Goal: Task Accomplishment & Management: Use online tool/utility

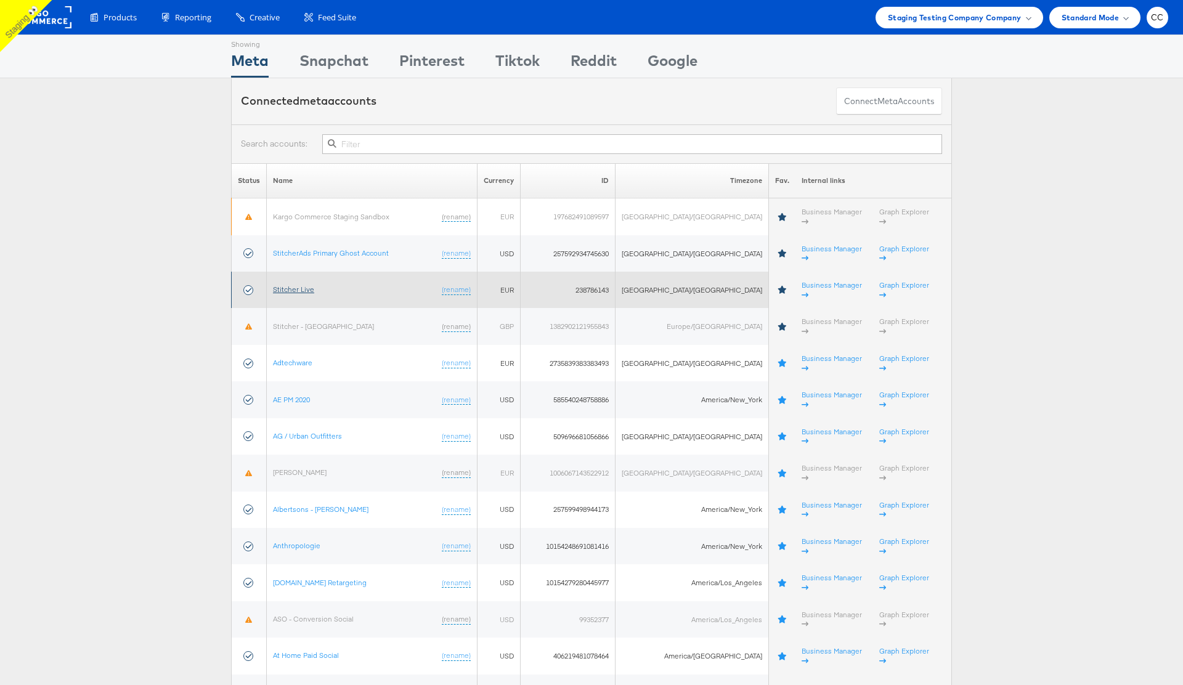
click at [306, 285] on link "Stitcher Live" at bounding box center [293, 289] width 41 height 9
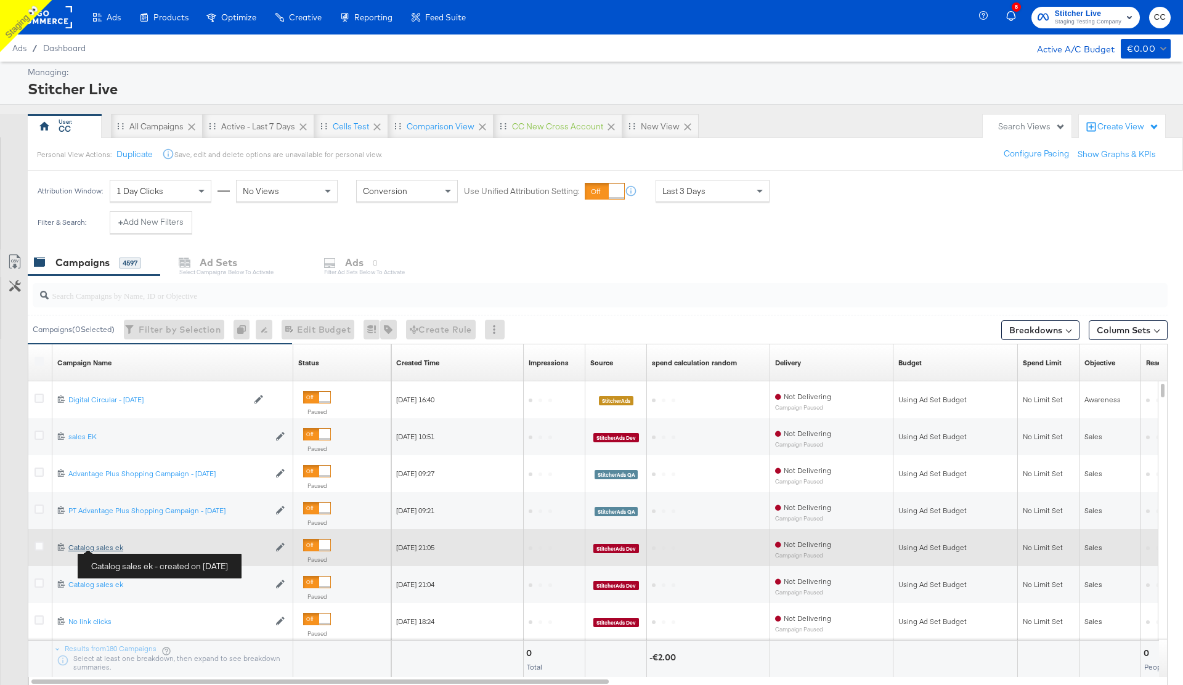
click at [107, 548] on div "Catalog sales ek Catalog sales ek" at bounding box center [168, 548] width 201 height 10
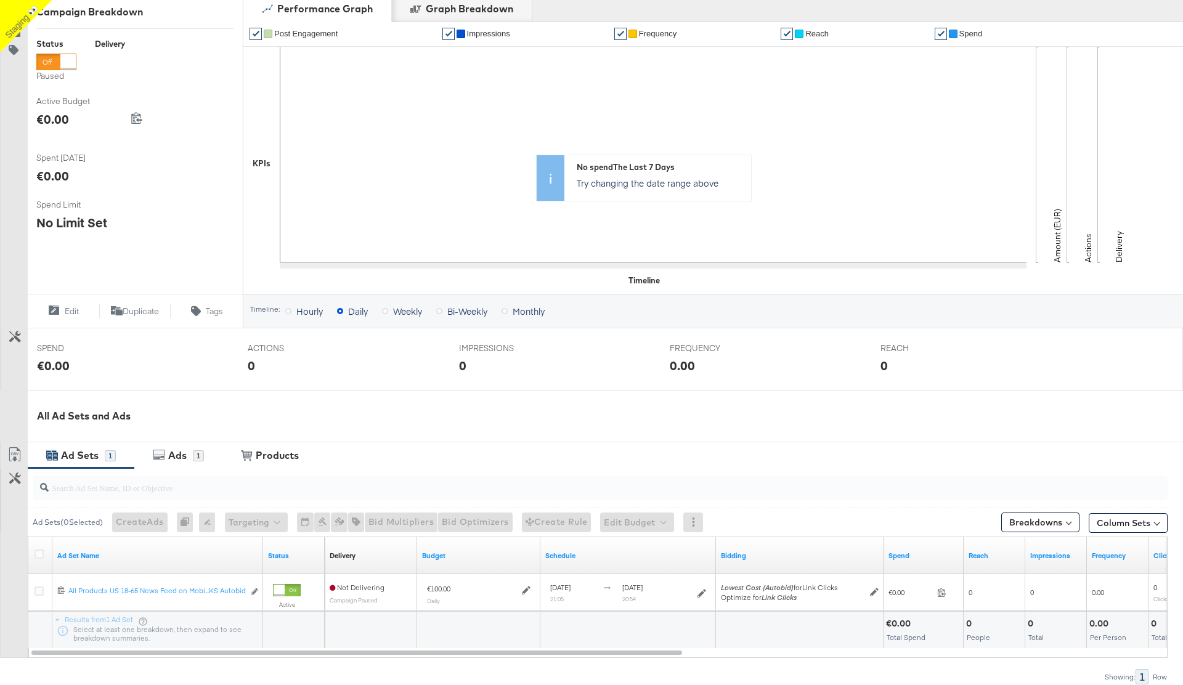
scroll to position [256, 0]
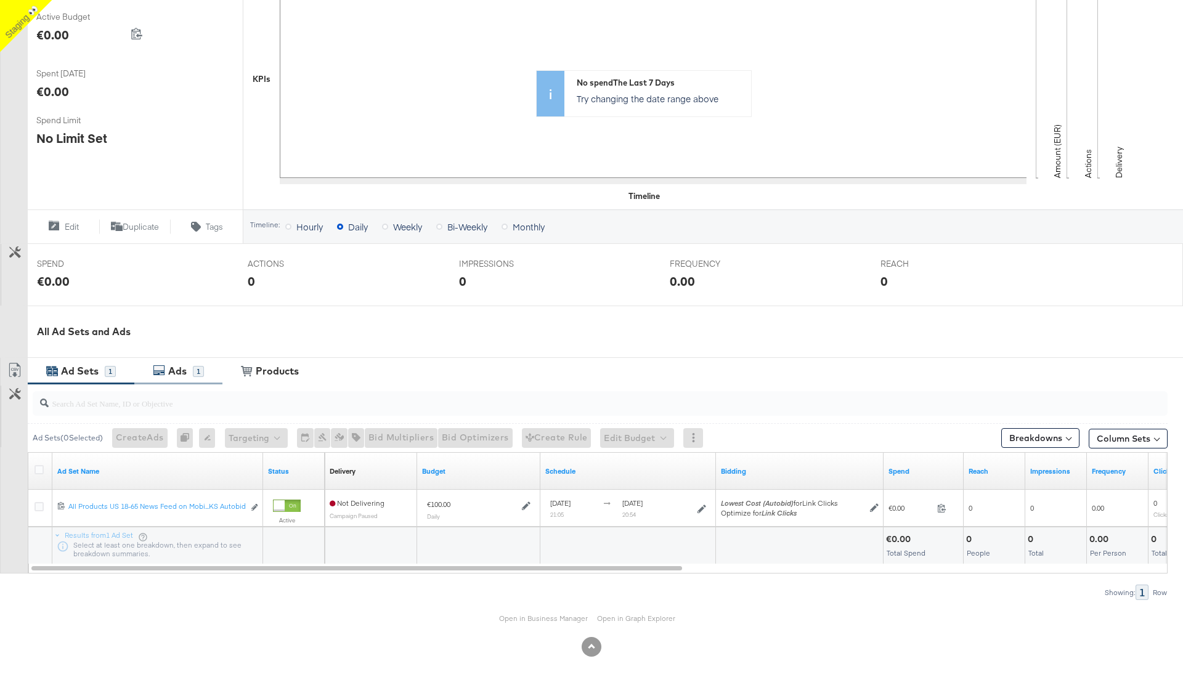
click at [168, 376] on div "Ads" at bounding box center [177, 371] width 18 height 14
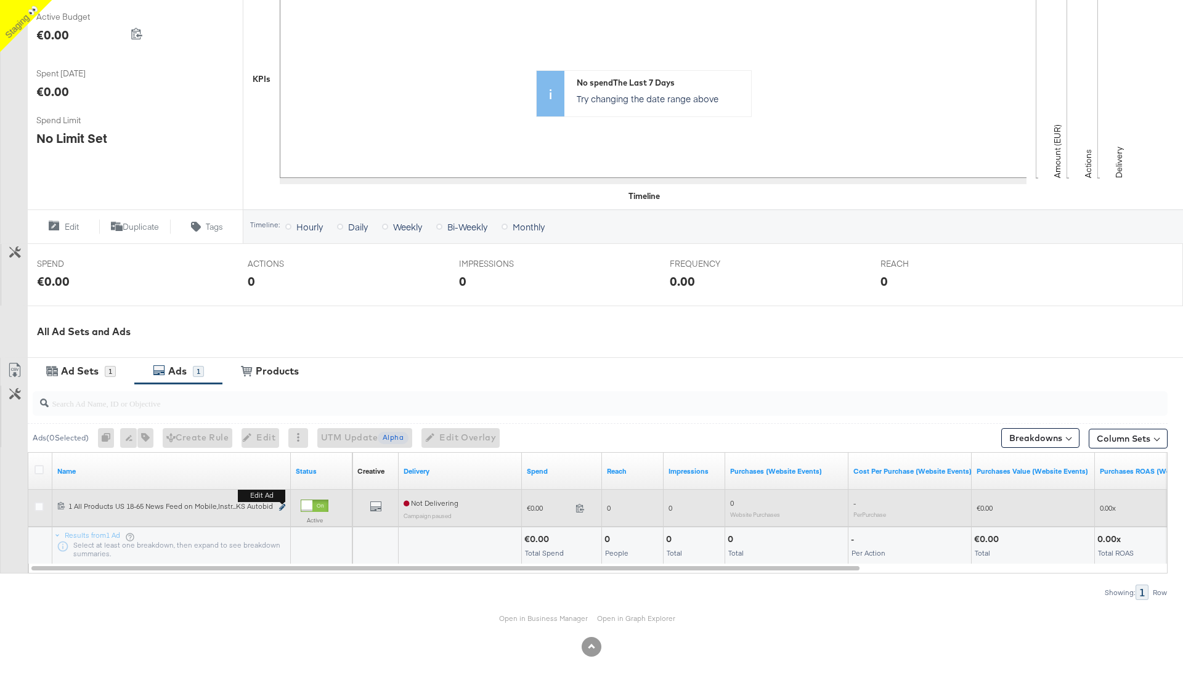
click at [283, 508] on icon "link" at bounding box center [282, 507] width 6 height 7
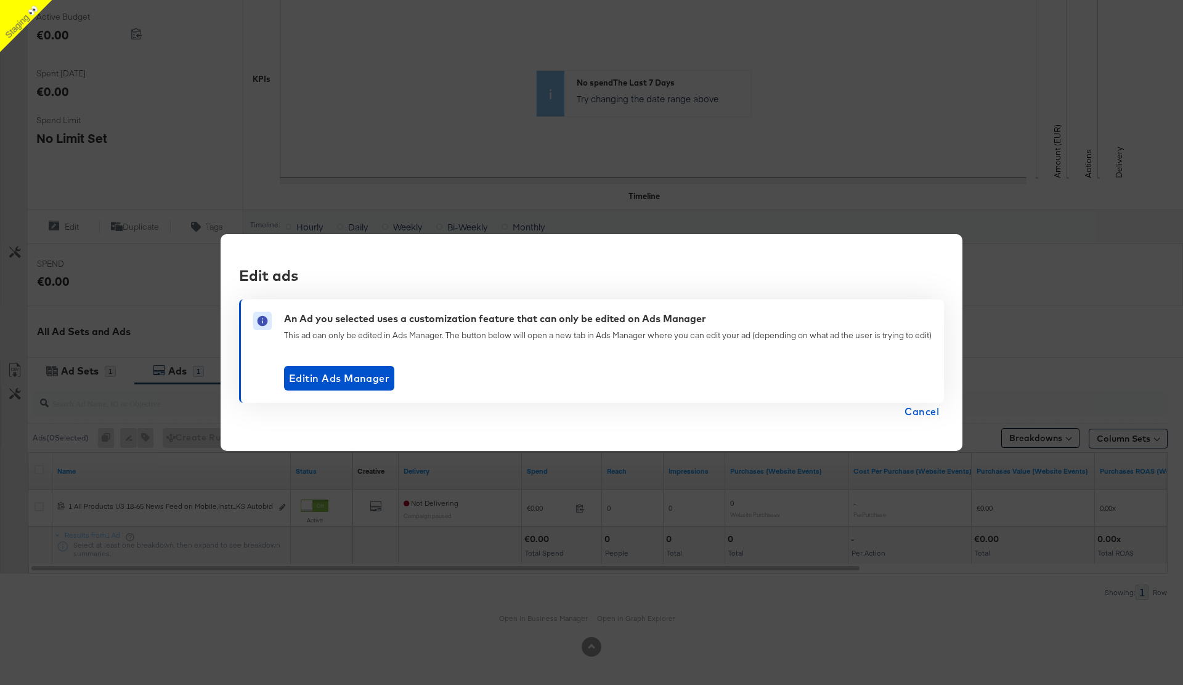
click at [169, 125] on div "Edit ads An Ad you selected uses a customization feature that can only be edite…" at bounding box center [591, 342] width 1183 height 685
click at [930, 412] on span "Cancel" at bounding box center [921, 411] width 34 height 17
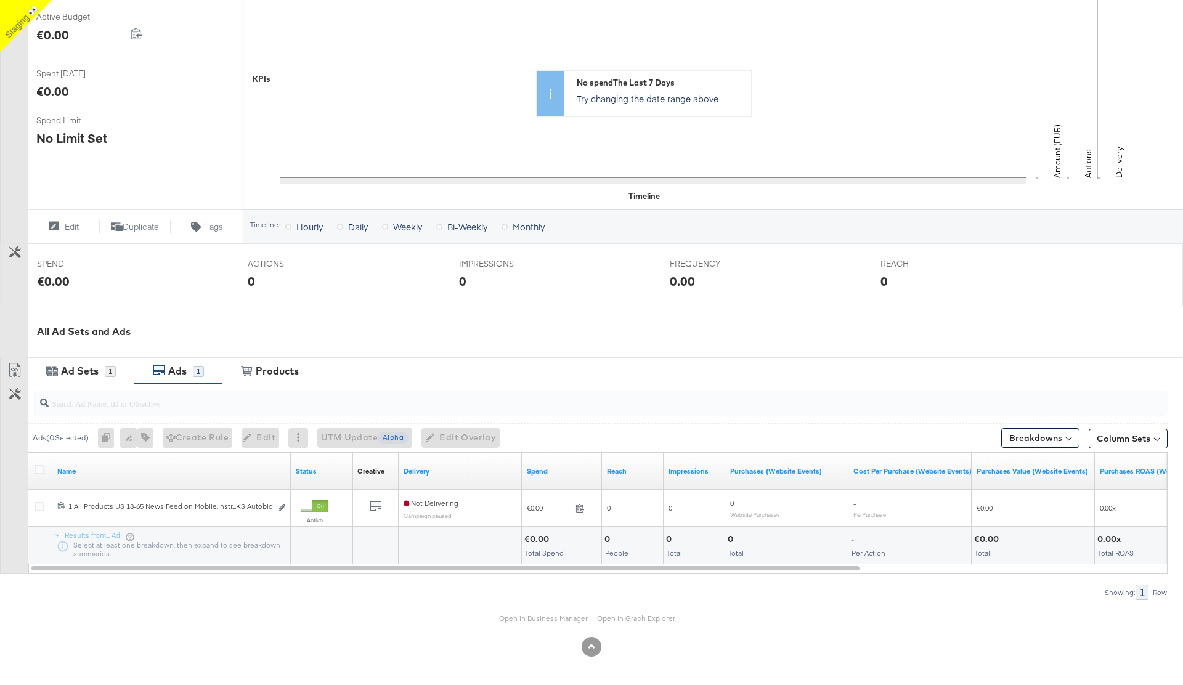
scroll to position [0, 0]
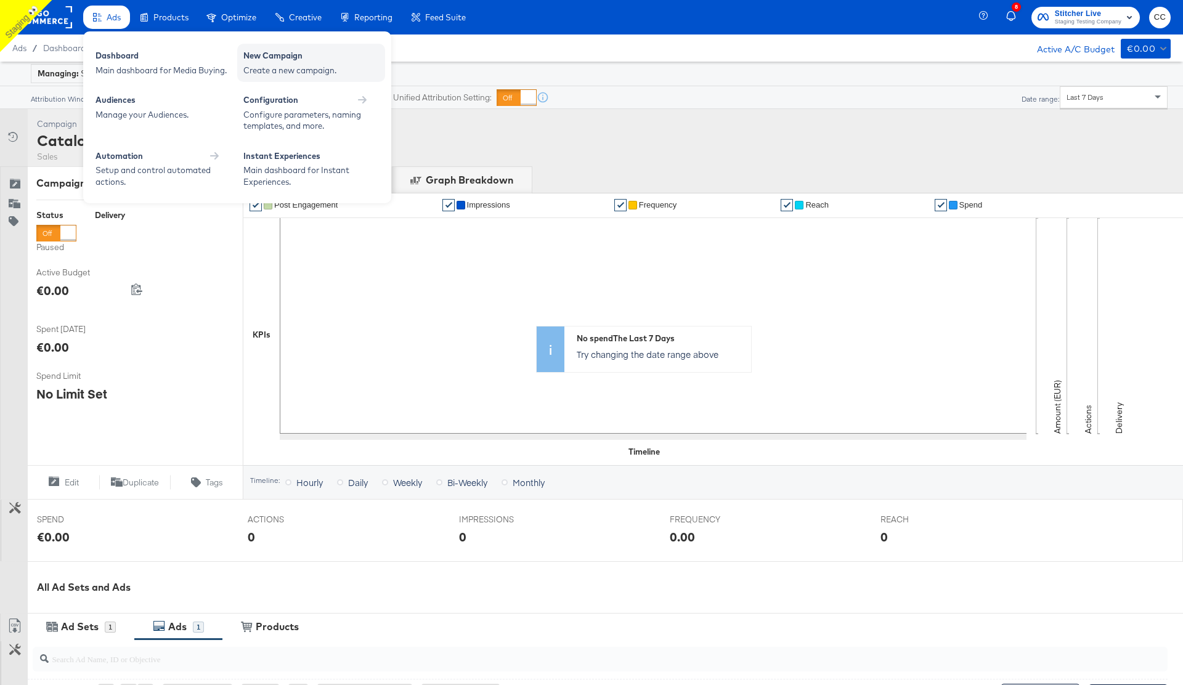
click at [286, 65] on div "Create a new campaign." at bounding box center [311, 71] width 136 height 12
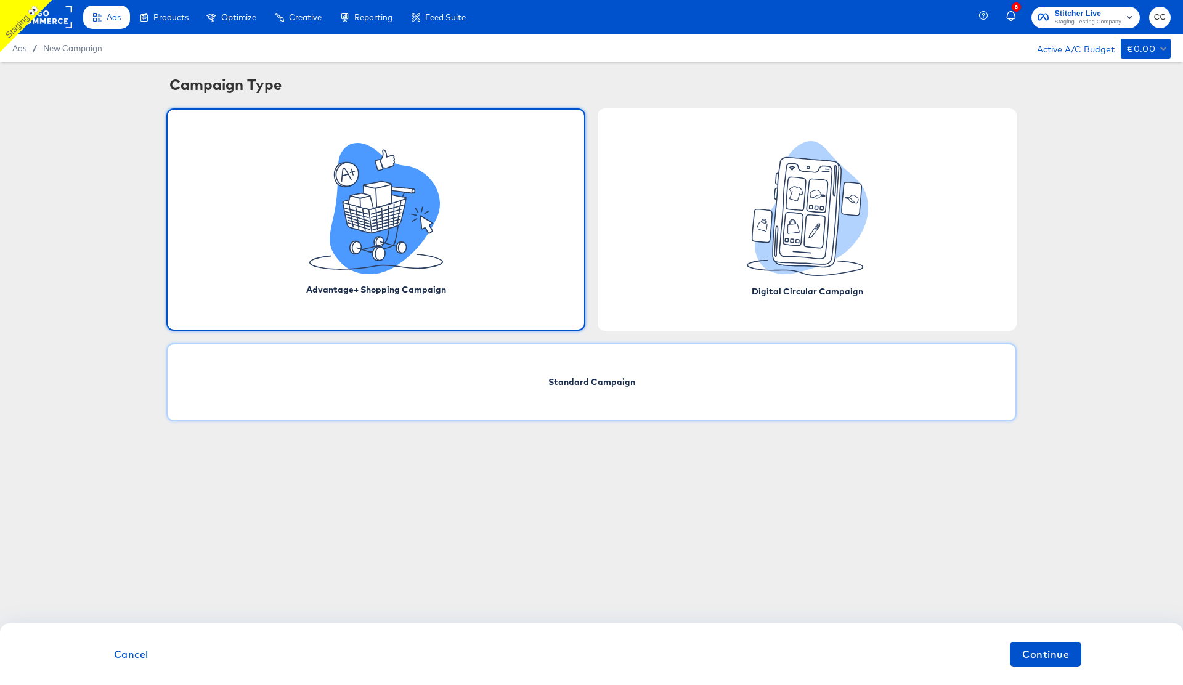
click at [660, 378] on div "Standard Campaign" at bounding box center [591, 382] width 850 height 78
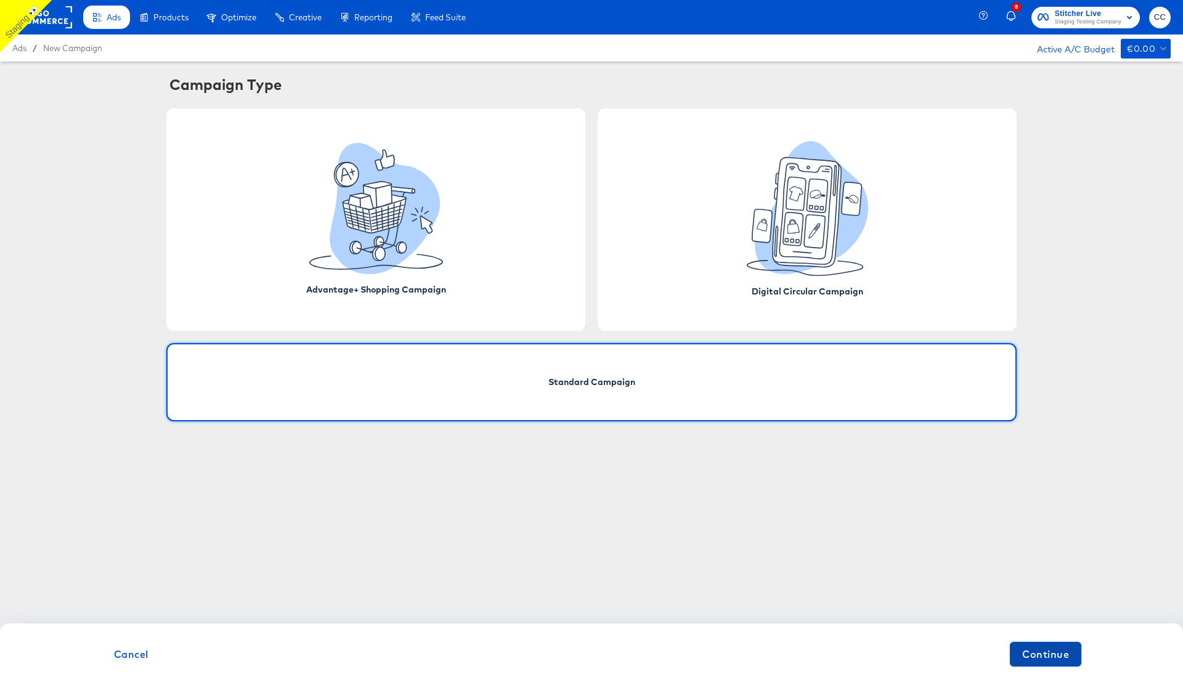
click at [1050, 658] on span "Continue" at bounding box center [1045, 654] width 47 height 17
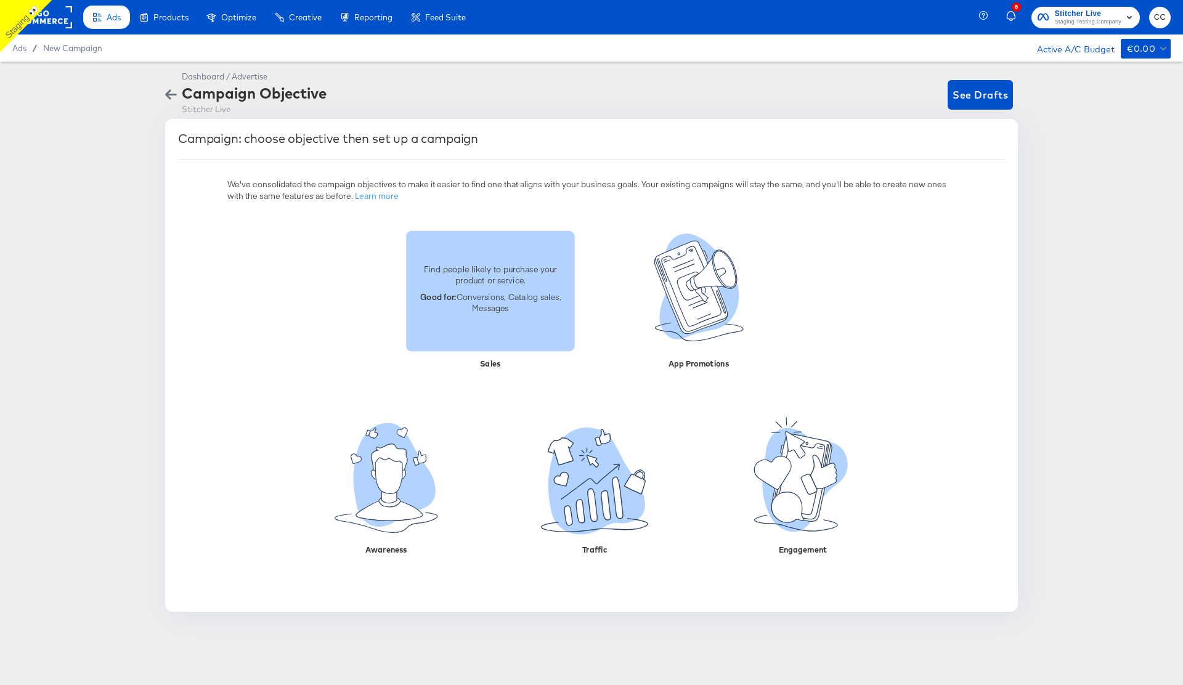
click at [522, 314] on div "Find people likely to purchase your product or service. Good for: Conversions, …" at bounding box center [490, 291] width 169 height 70
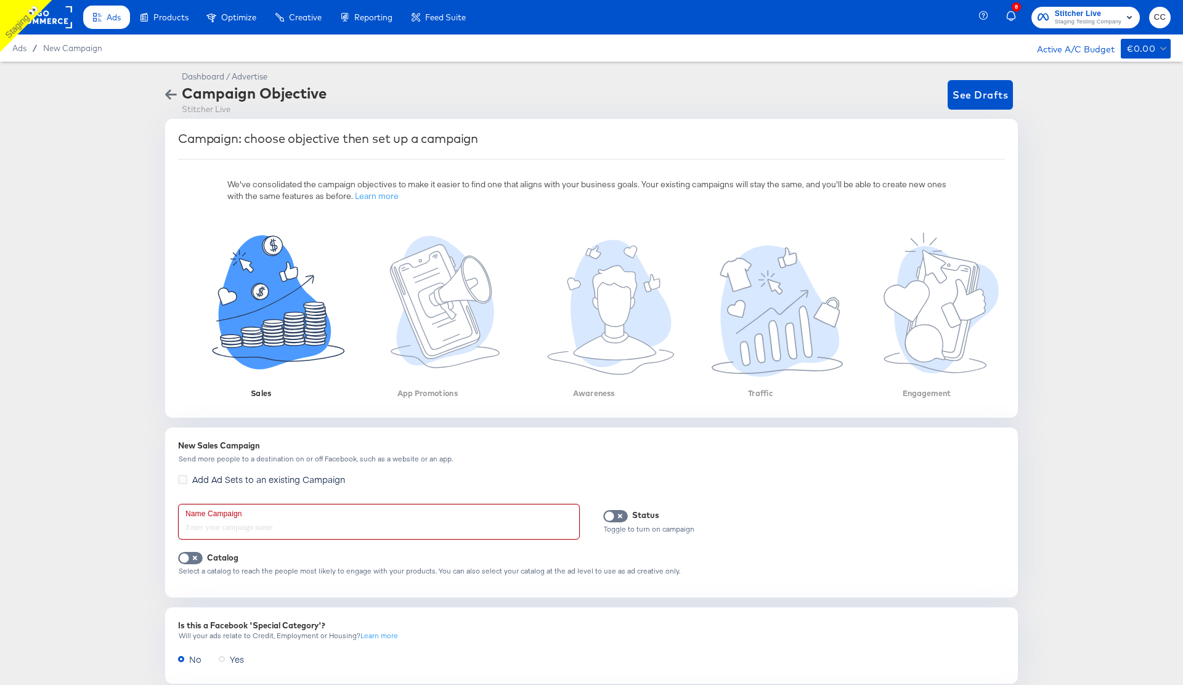
click at [322, 514] on input "text" at bounding box center [379, 521] width 400 height 34
type input "Sales block test cc"
click at [190, 558] on input "checkbox" at bounding box center [184, 561] width 37 height 12
checkbox input "true"
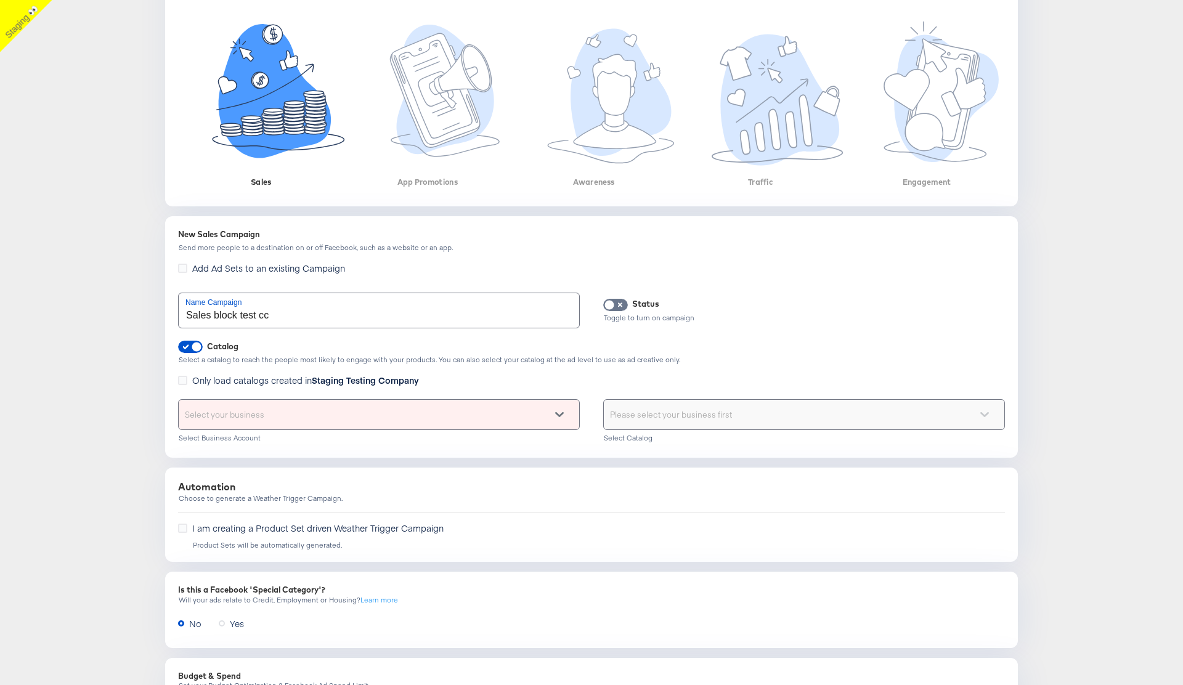
scroll to position [219, 0]
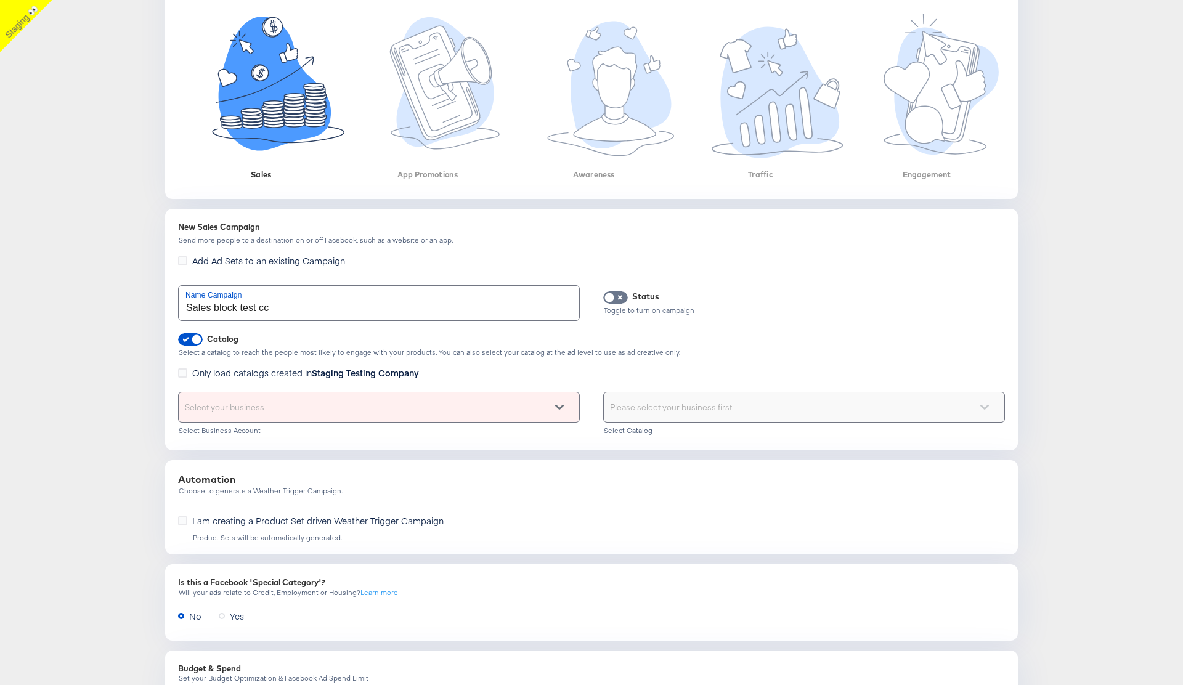
click at [332, 415] on div "Select your business" at bounding box center [379, 407] width 400 height 30
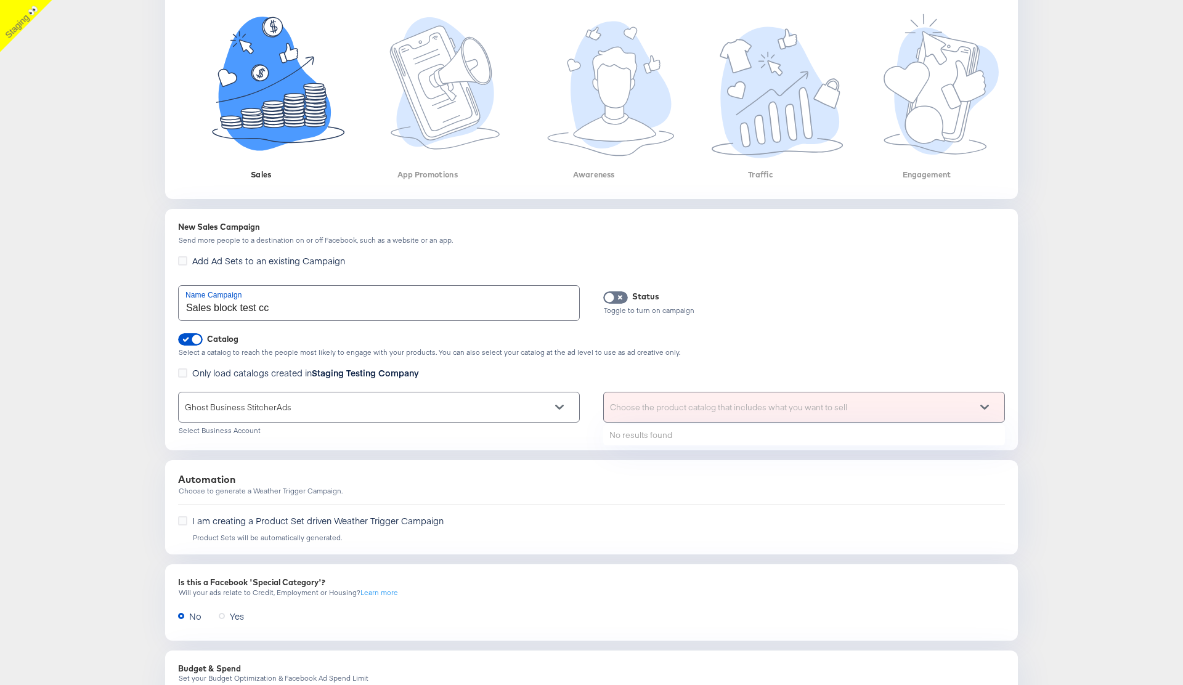
click at [649, 404] on div "Choose the product catalog that includes what you want to sell" at bounding box center [804, 407] width 400 height 30
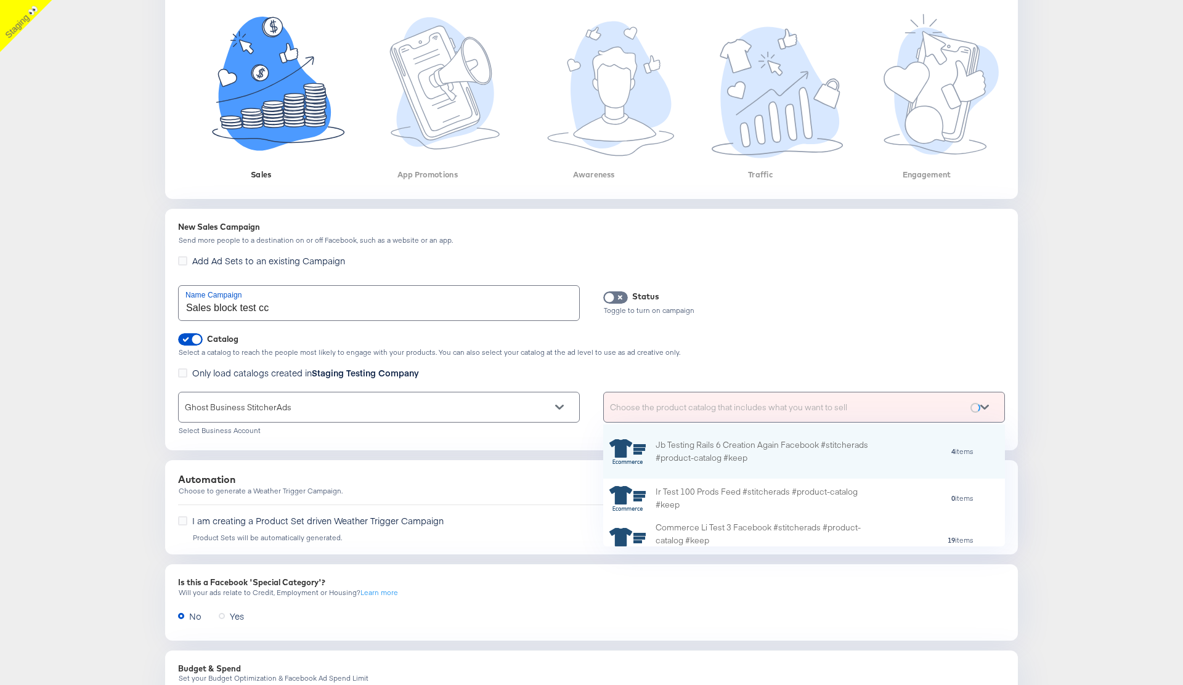
scroll to position [122, 402]
type input "cc"
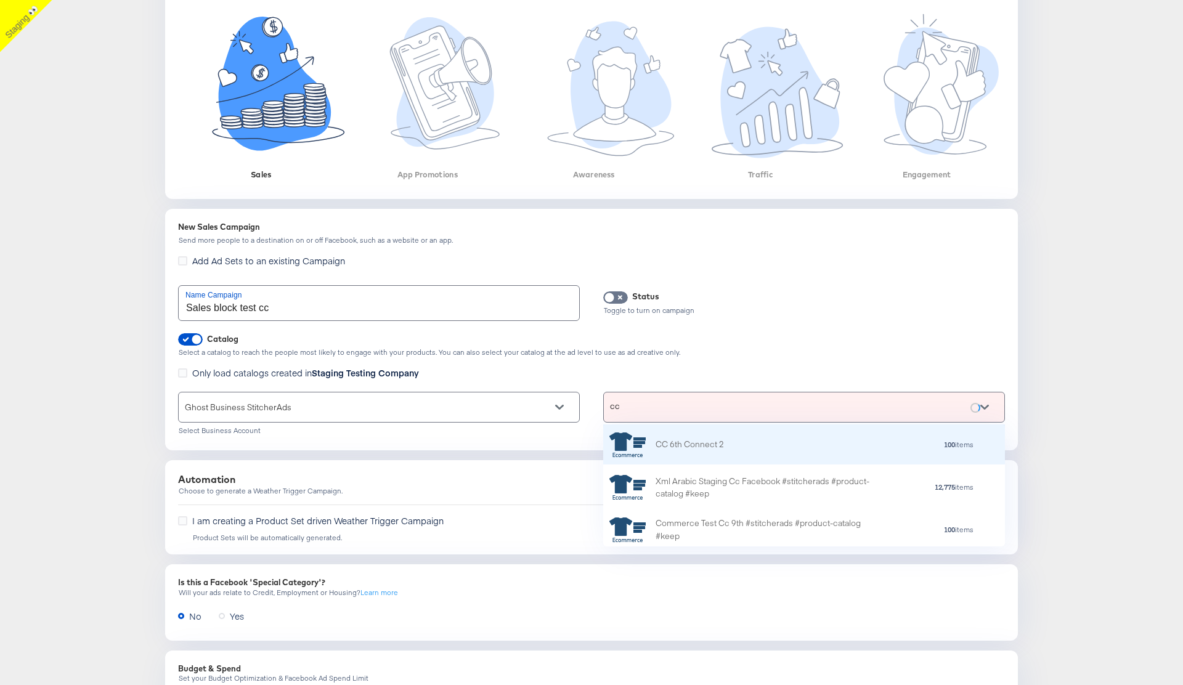
click at [697, 440] on div "CC 6th Connect 2" at bounding box center [689, 444] width 68 height 13
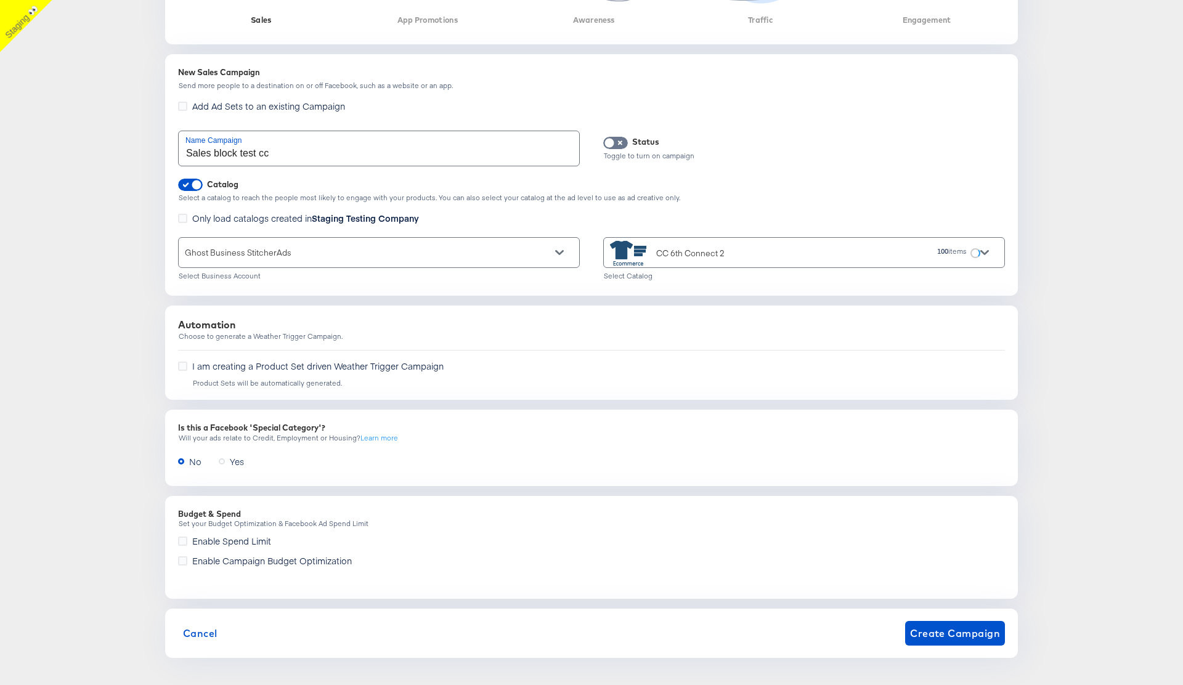
scroll to position [377, 0]
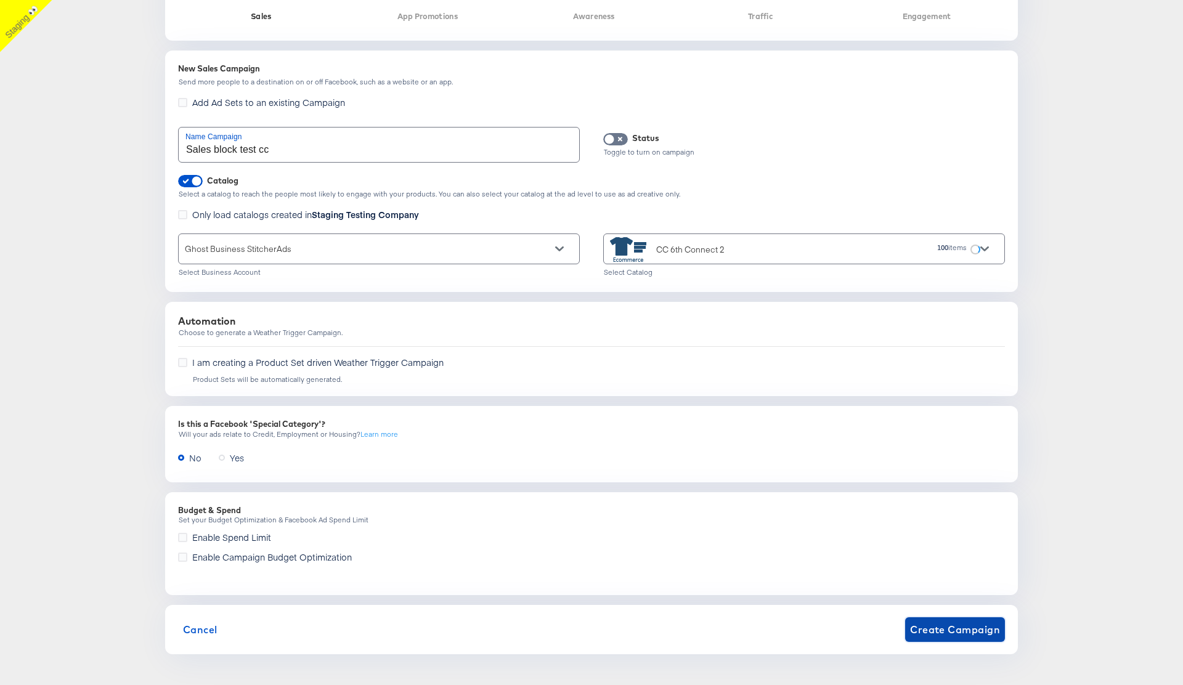
click at [930, 639] on button "Create Campaign" at bounding box center [955, 629] width 100 height 25
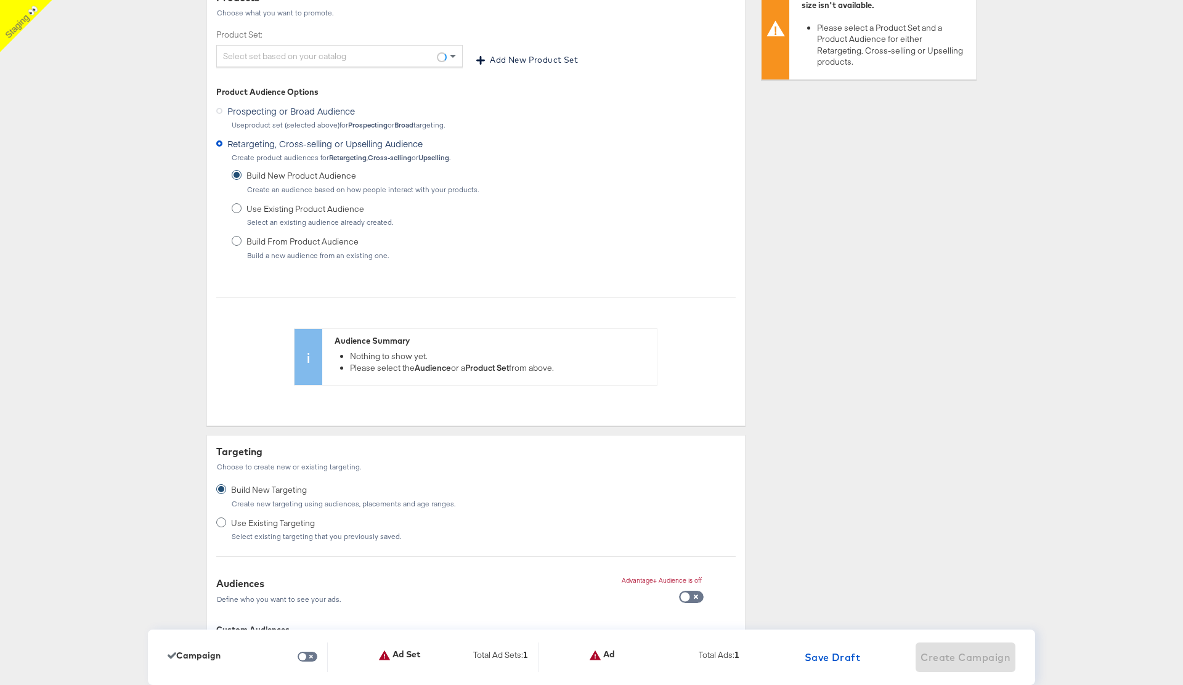
scroll to position [0, 0]
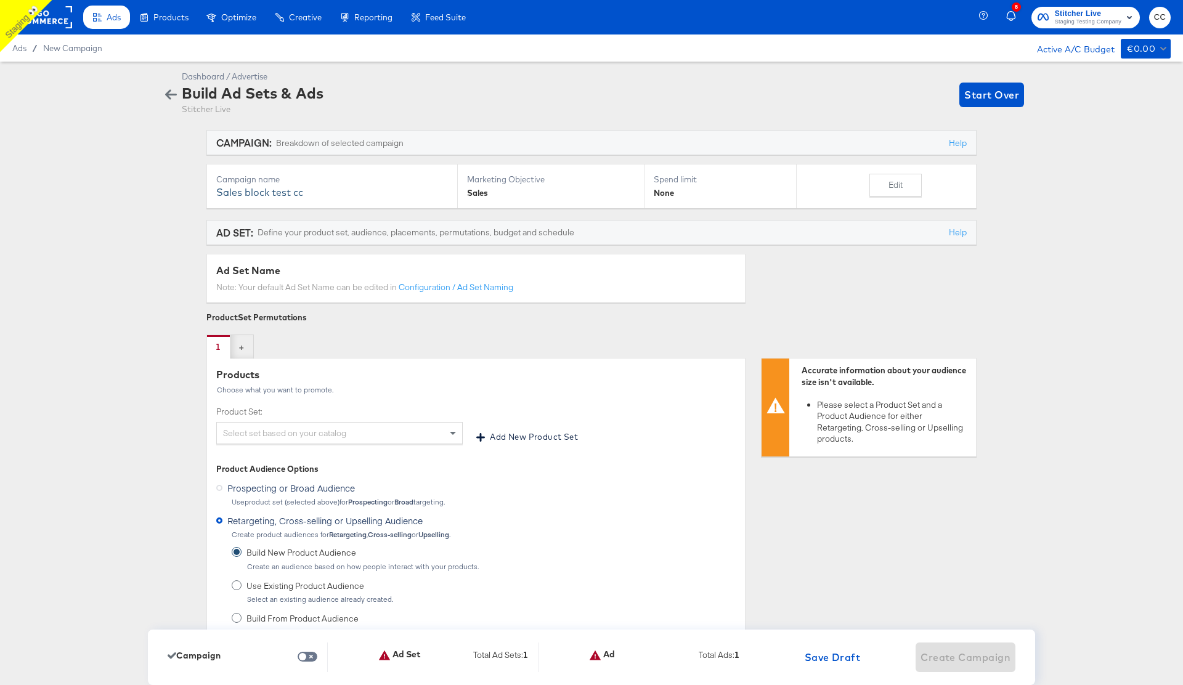
click at [347, 427] on div "Select set based on your catalog" at bounding box center [339, 433] width 245 height 21
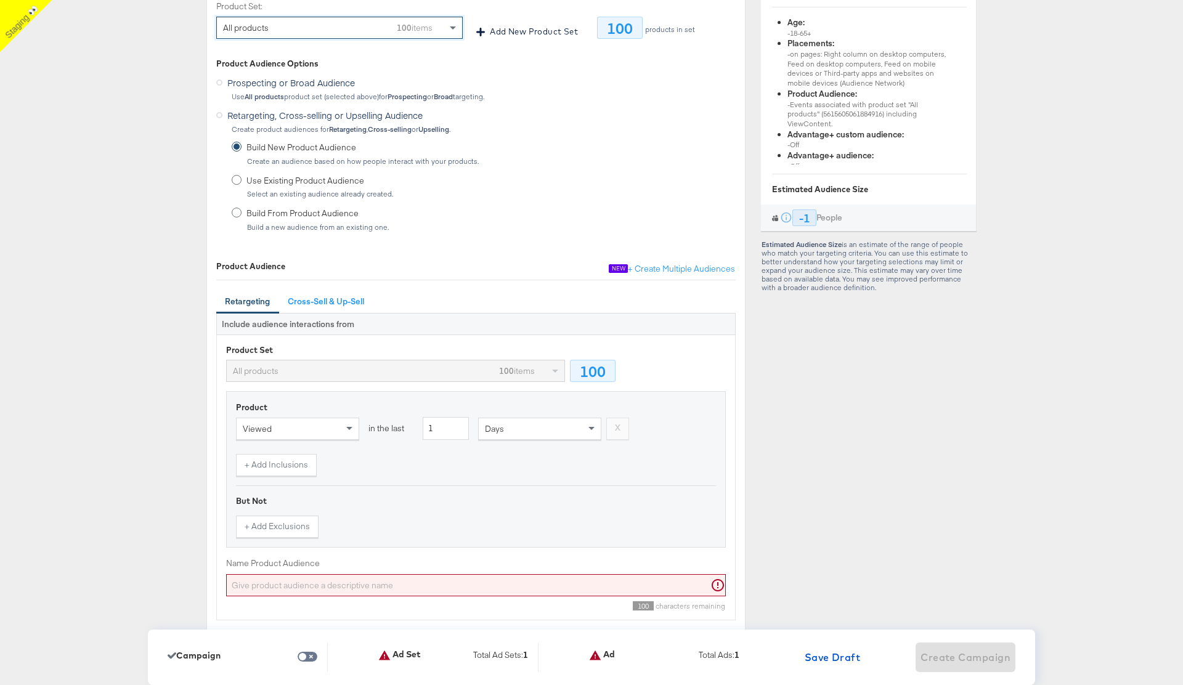
scroll to position [450, 0]
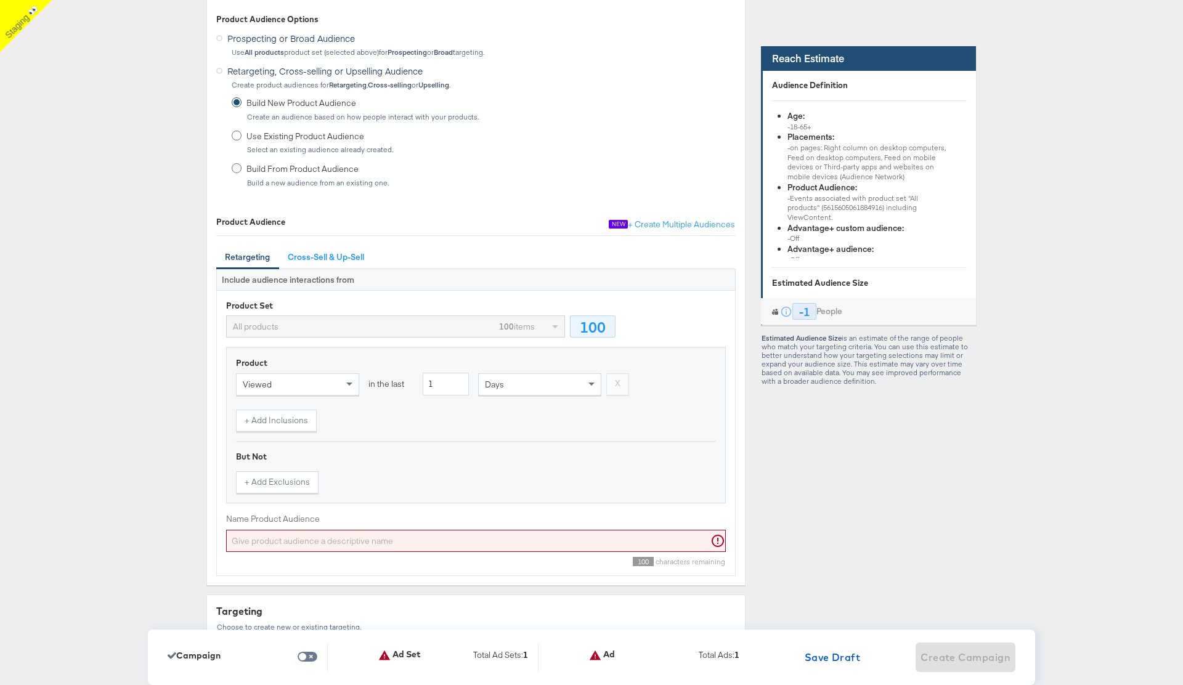
click at [370, 535] on input "Name Product Audience" at bounding box center [476, 541] width 500 height 23
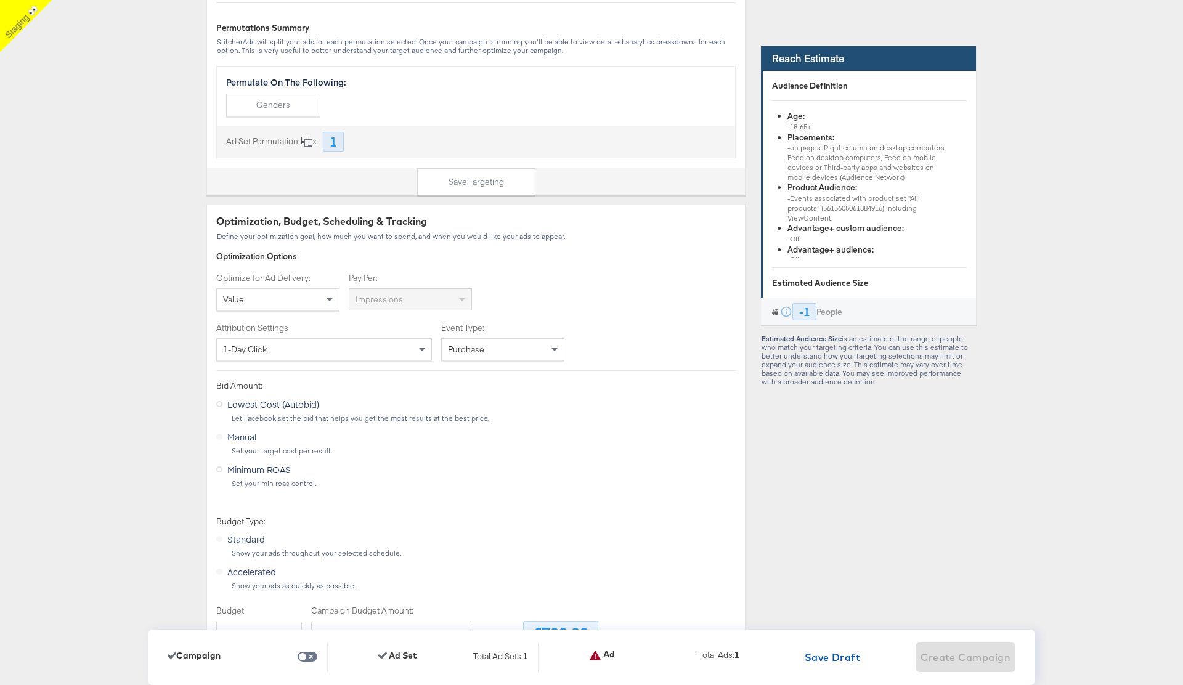
scroll to position [2182, 0]
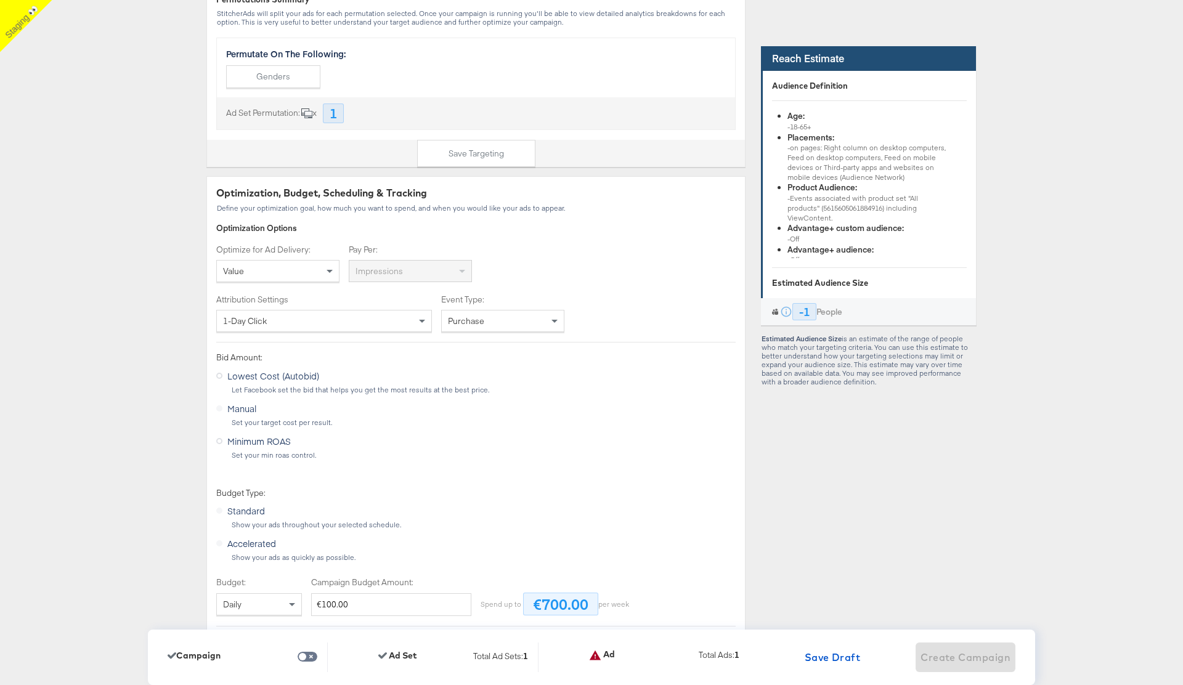
type input "ersgv"
click at [291, 278] on div "Value" at bounding box center [278, 271] width 122 height 21
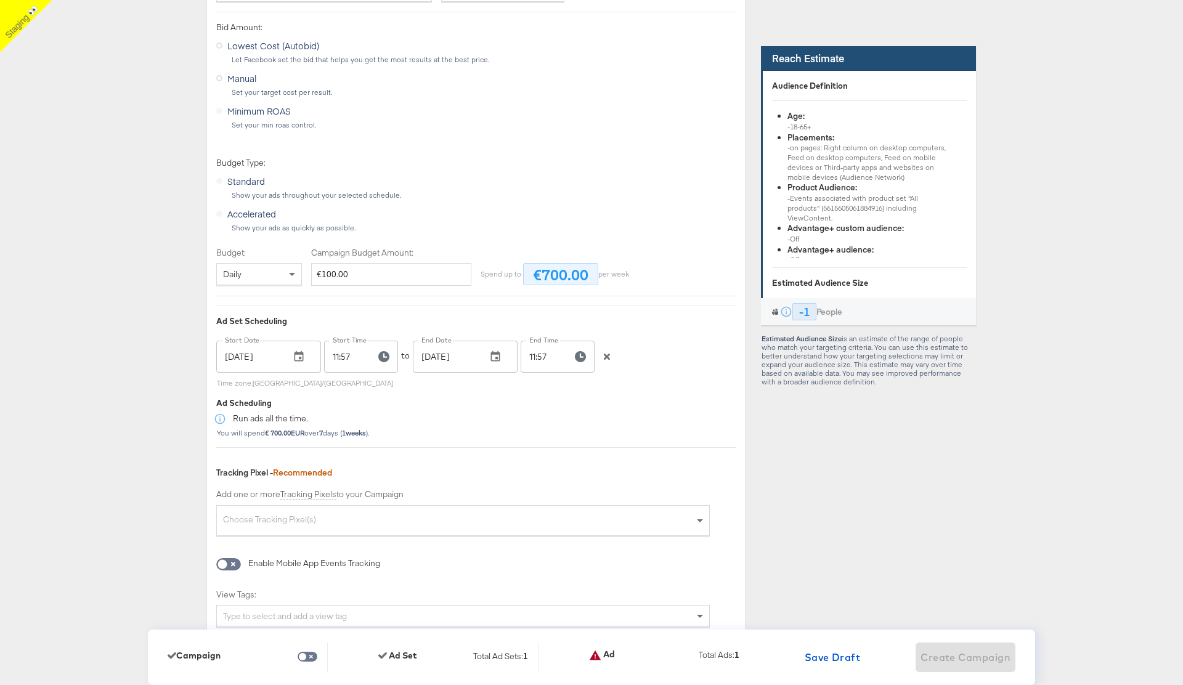
scroll to position [2603, 0]
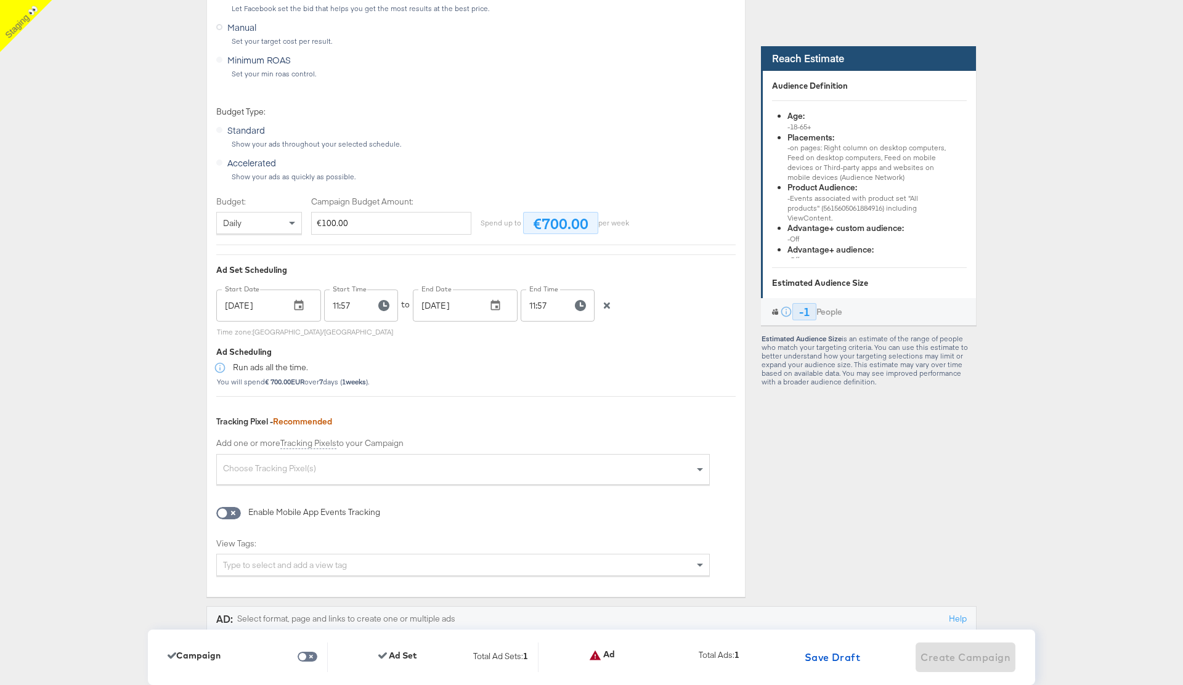
click at [609, 304] on icon "button" at bounding box center [607, 305] width 6 height 6
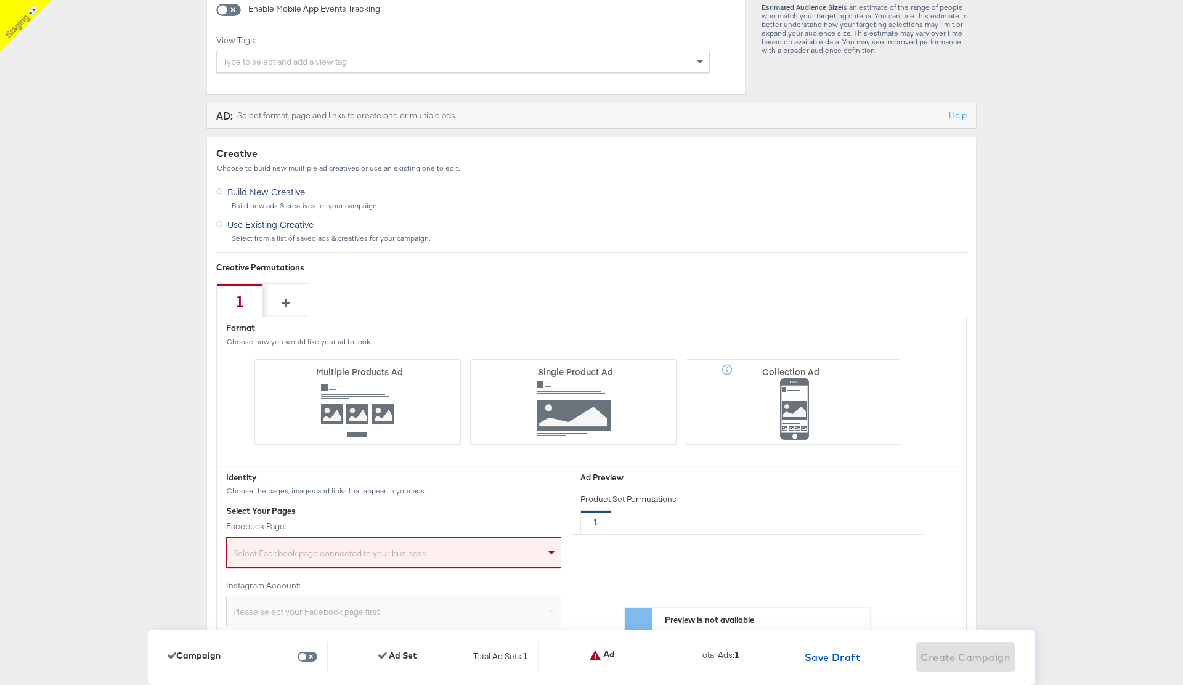
scroll to position [3162, 0]
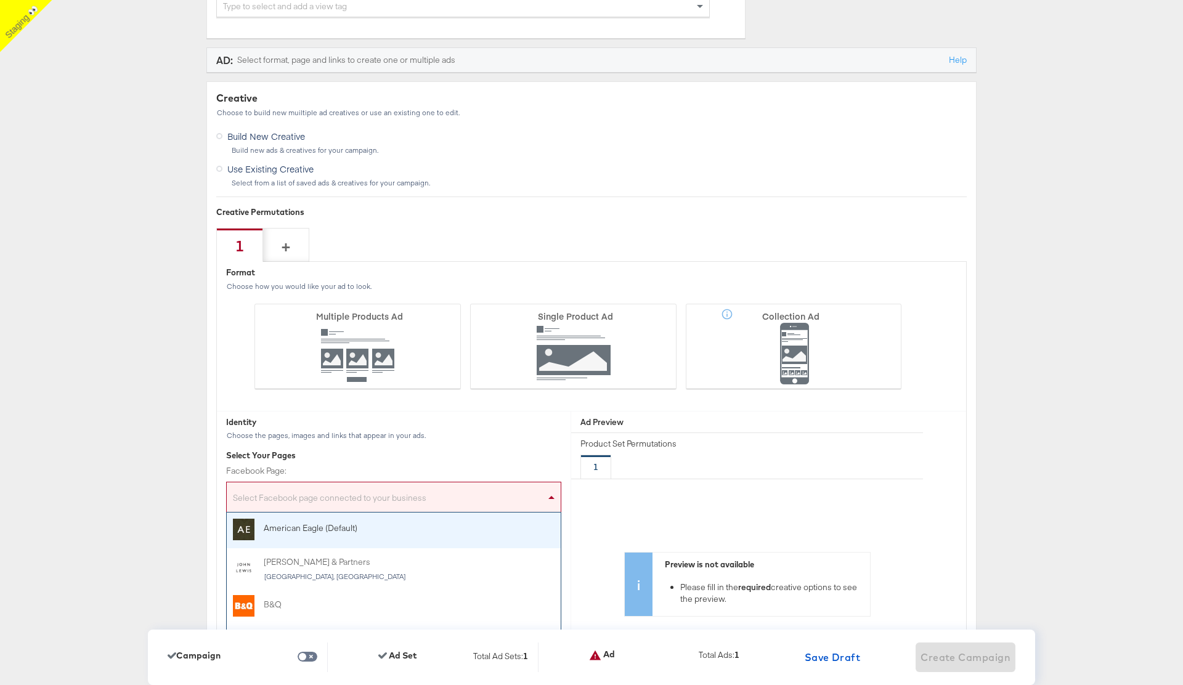
click at [375, 493] on div "Select Facebook page connected to your business" at bounding box center [394, 499] width 334 height 25
type input "stag"
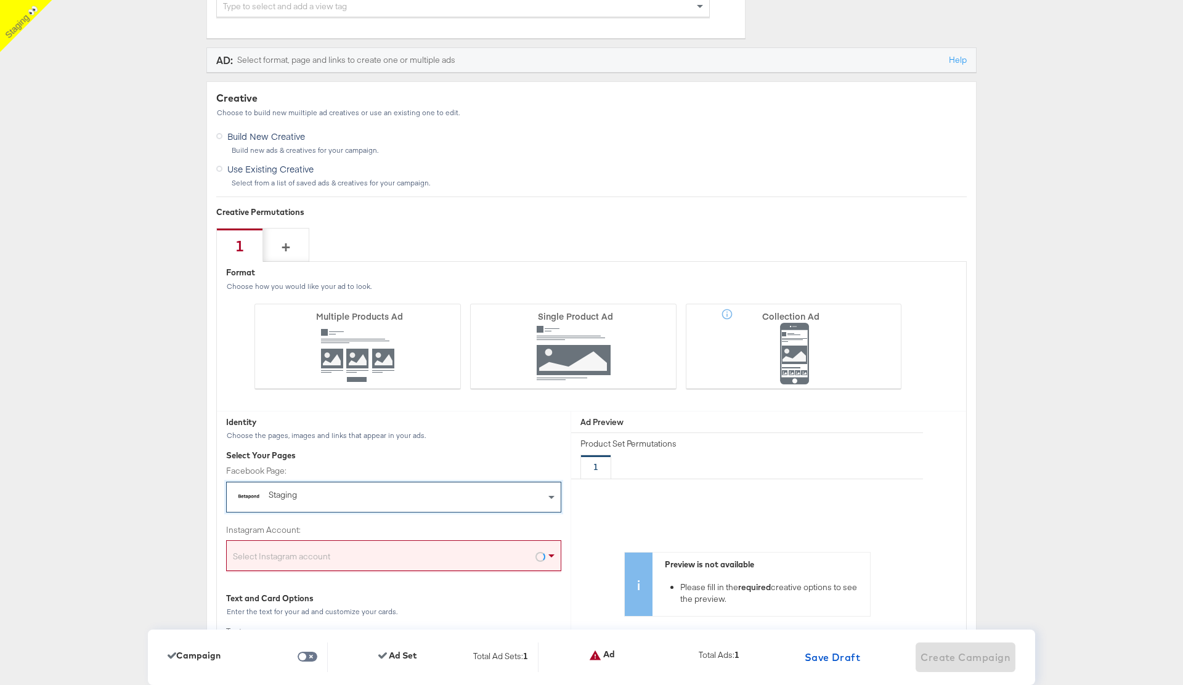
click at [318, 555] on div "Select Instagram account" at bounding box center [394, 558] width 334 height 25
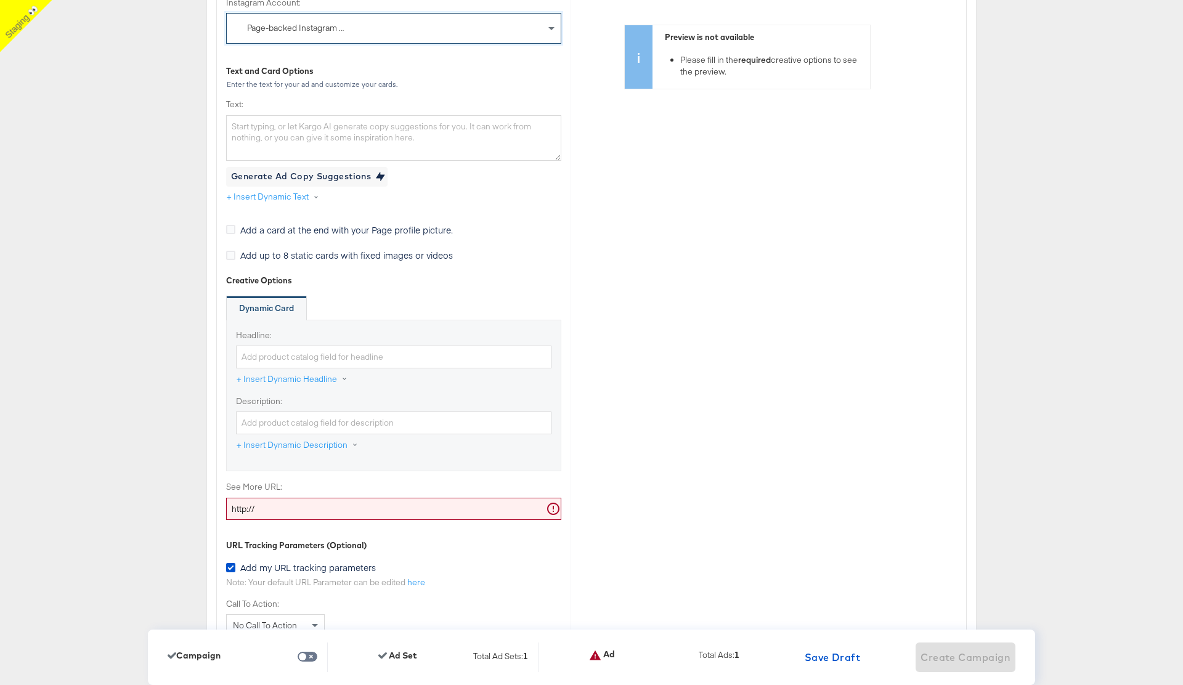
scroll to position [3715, 0]
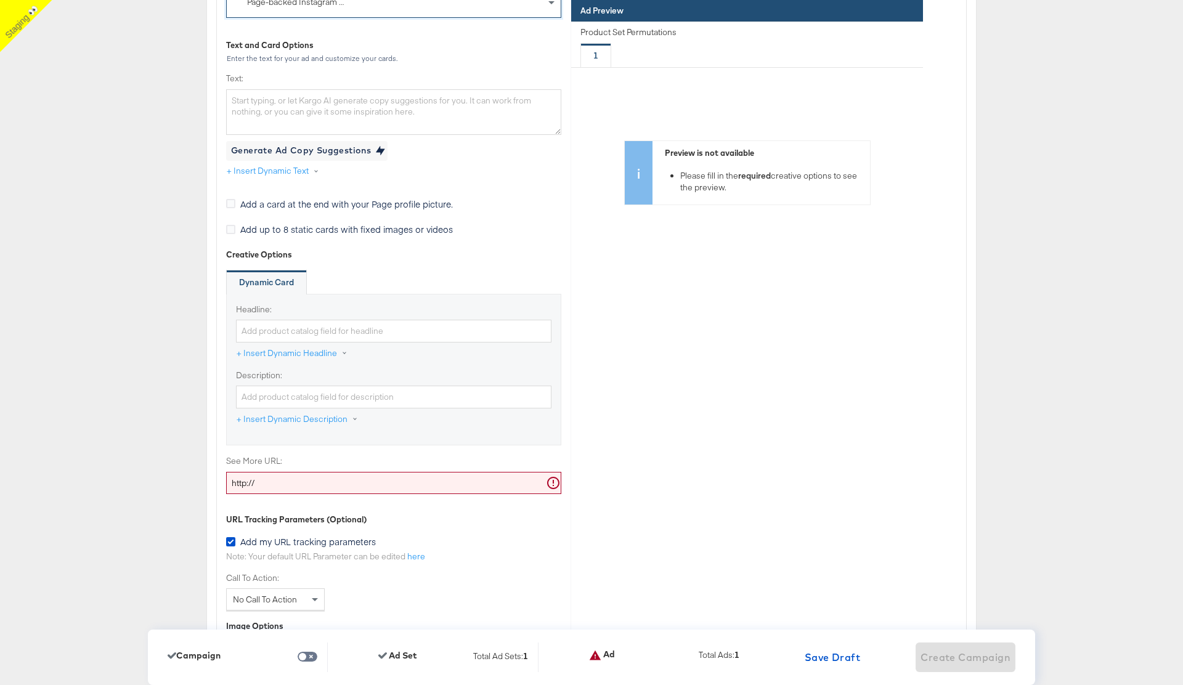
click at [276, 486] on input "http://" at bounding box center [393, 483] width 335 height 23
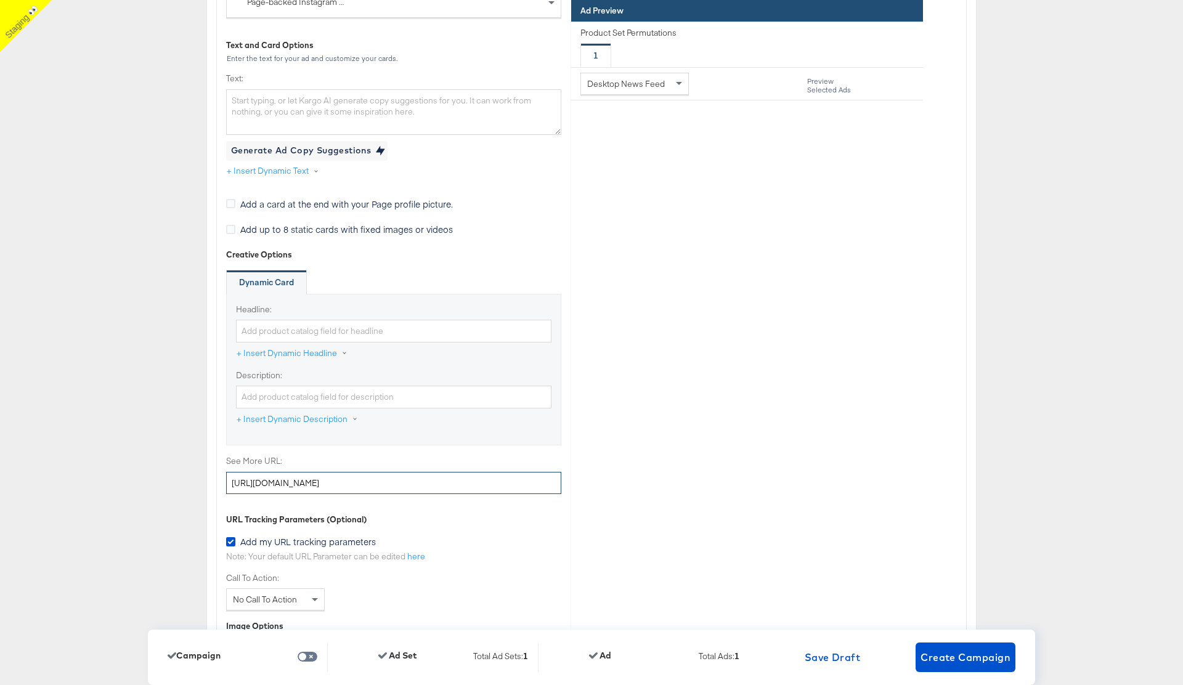
type input "[URL][DOMAIN_NAME]"
click at [962, 657] on span "Create Campaign" at bounding box center [965, 657] width 90 height 17
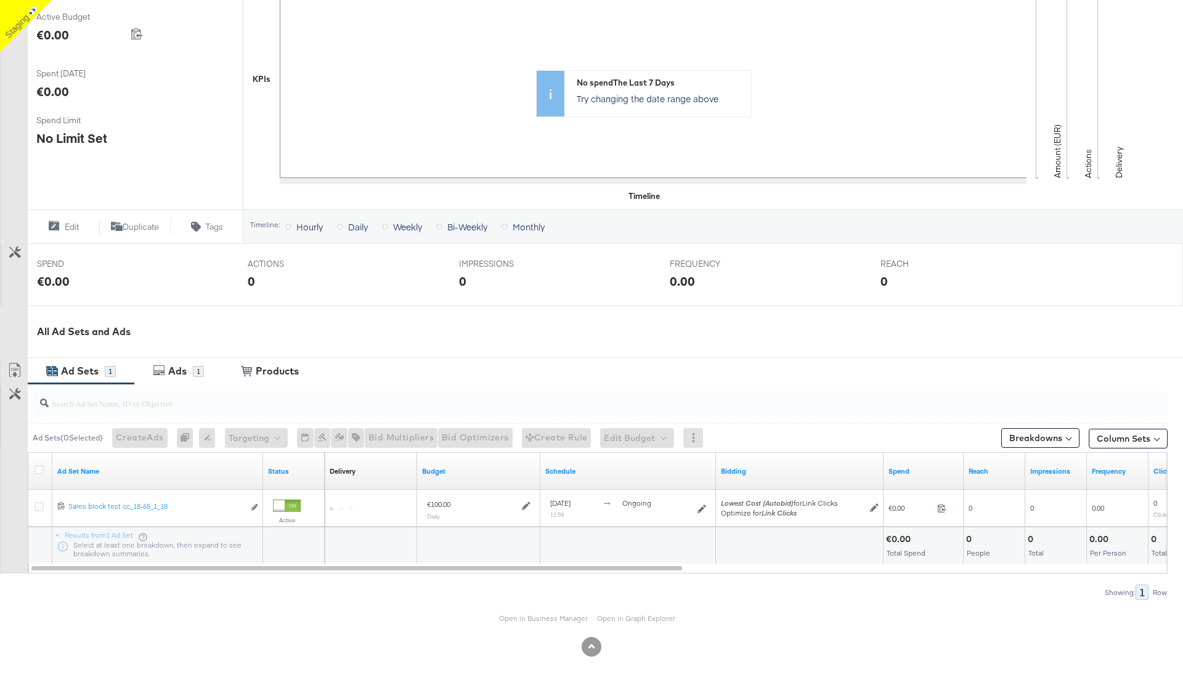
scroll to position [256, 0]
click at [192, 334] on div "All Ad Sets and Ads" at bounding box center [610, 332] width 1146 height 14
click at [174, 387] on input "search" at bounding box center [556, 398] width 1014 height 24
click at [188, 372] on div "Ads" at bounding box center [179, 371] width 28 height 14
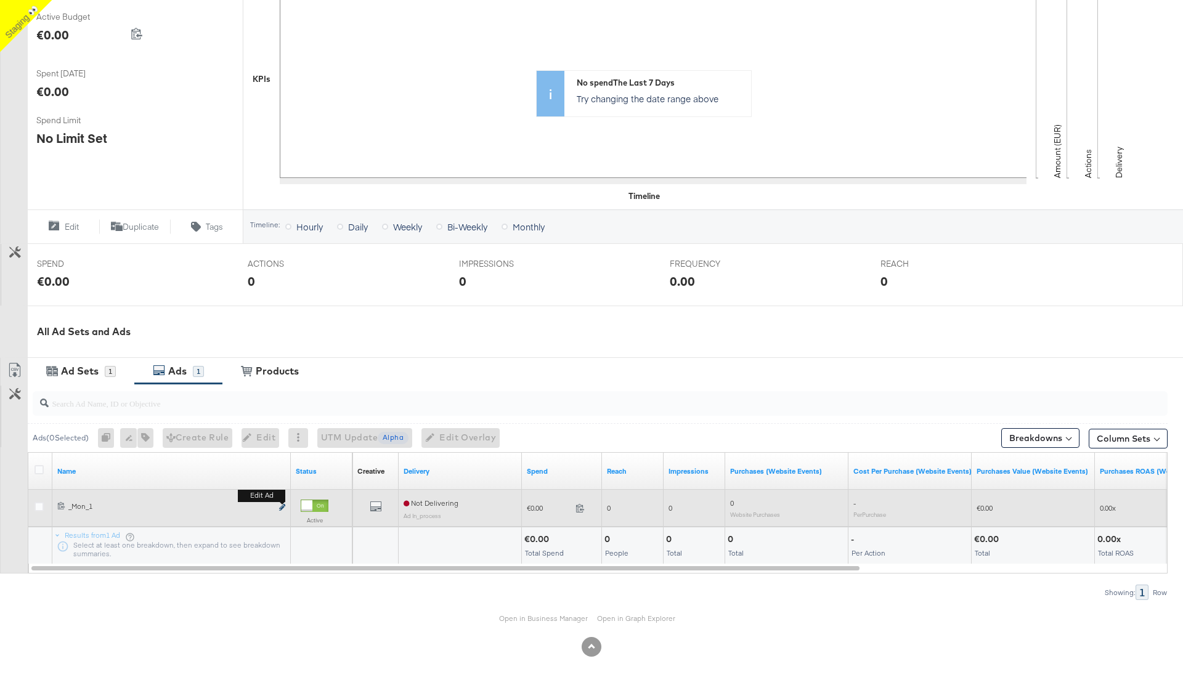
click at [281, 508] on icon "link" at bounding box center [282, 507] width 6 height 7
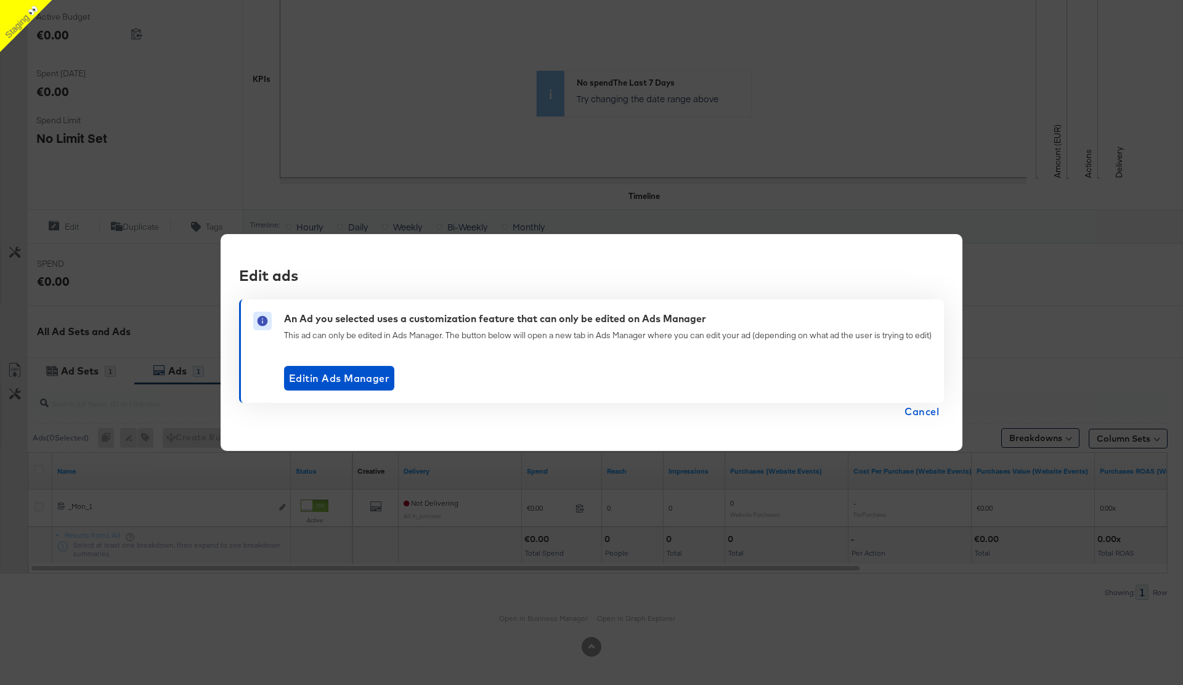
click at [927, 415] on span "Cancel" at bounding box center [921, 411] width 34 height 17
